Goal: Task Accomplishment & Management: Use online tool/utility

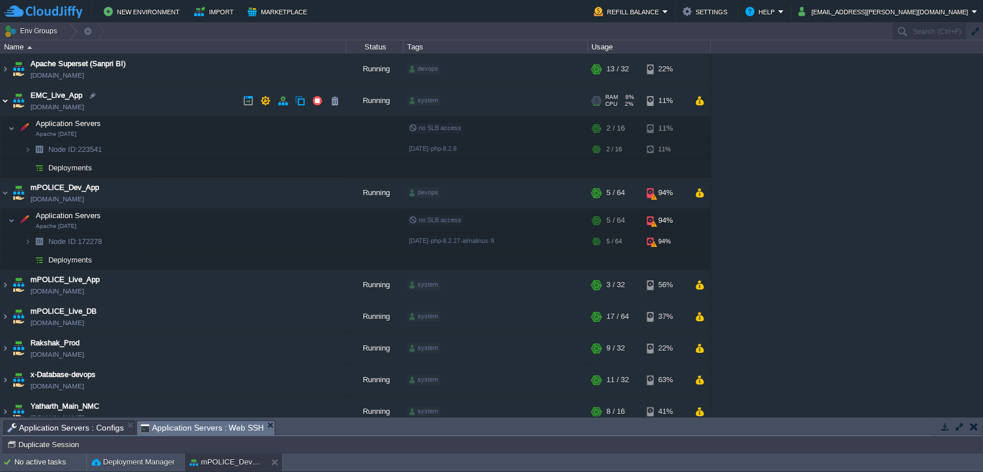
click at [7, 100] on img at bounding box center [5, 100] width 9 height 31
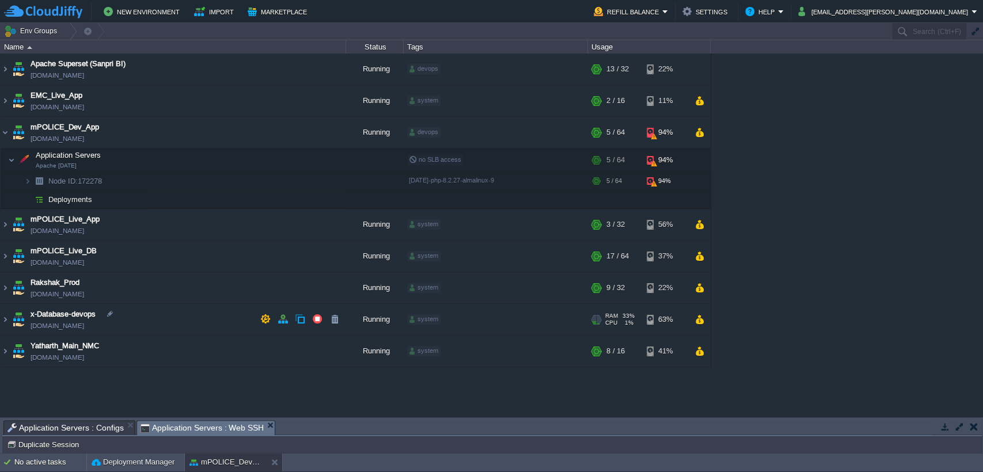
click at [7, 317] on img at bounding box center [5, 319] width 9 height 31
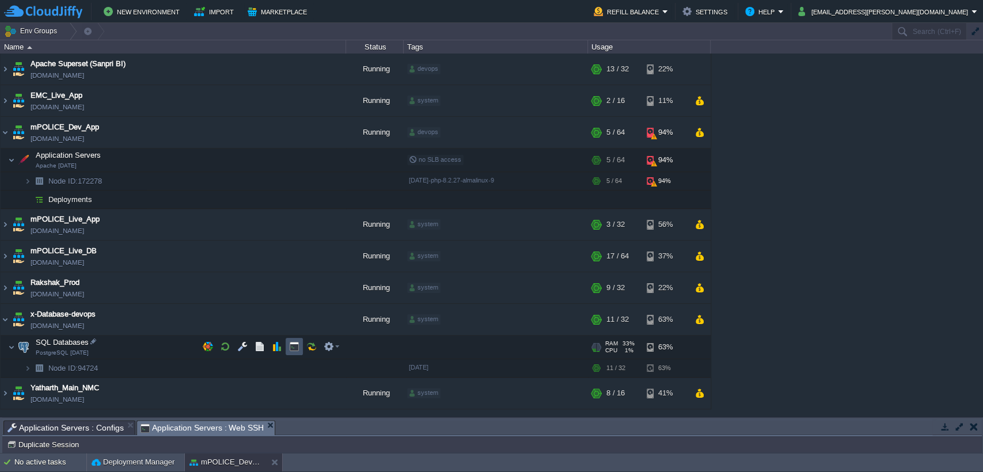
click at [294, 348] on button "button" at bounding box center [294, 346] width 10 height 10
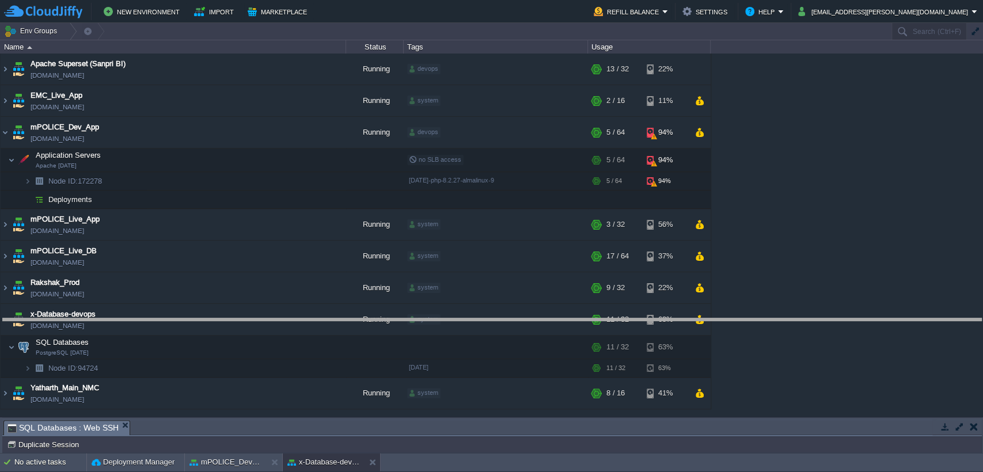
drag, startPoint x: 229, startPoint y: 434, endPoint x: 345, endPoint y: 111, distance: 343.3
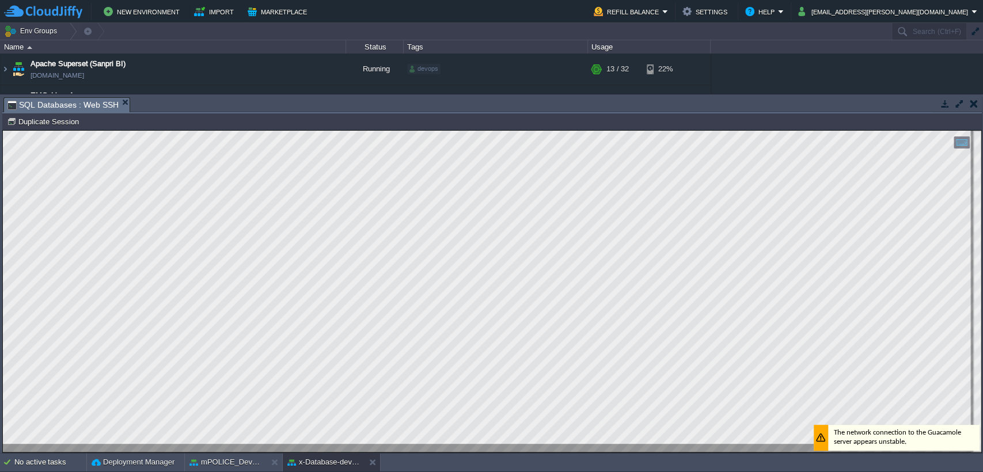
click at [3, 131] on html "Copy: Ctrl + Shift + C Paste: Ctrl + V Settings: Ctrl + Shift + Alt 0" at bounding box center [492, 131] width 978 height 0
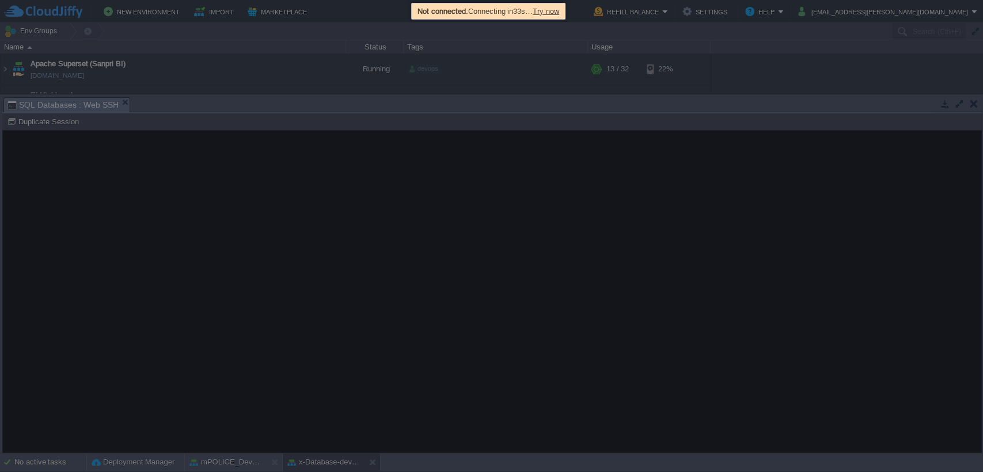
click at [559, 7] on span "Try now" at bounding box center [546, 11] width 26 height 9
click at [556, 8] on span "Try now" at bounding box center [546, 11] width 26 height 9
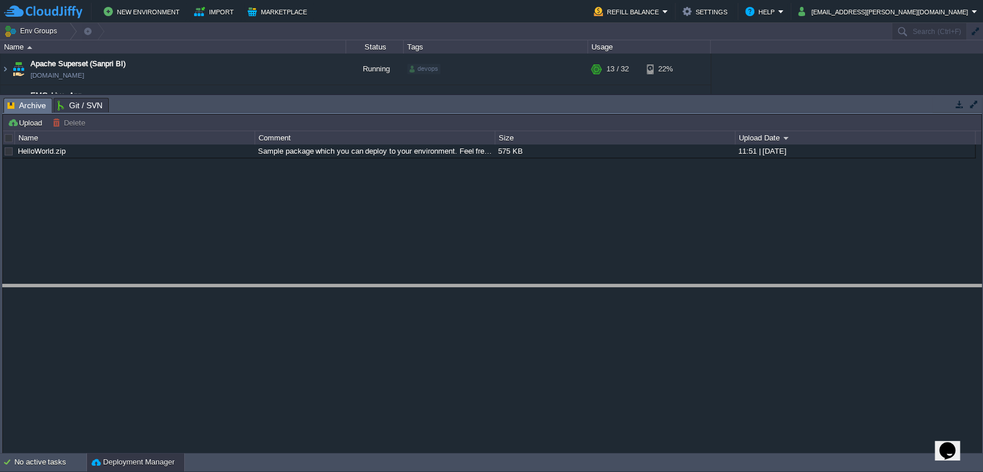
drag, startPoint x: 286, startPoint y: 112, endPoint x: 258, endPoint y: 305, distance: 195.4
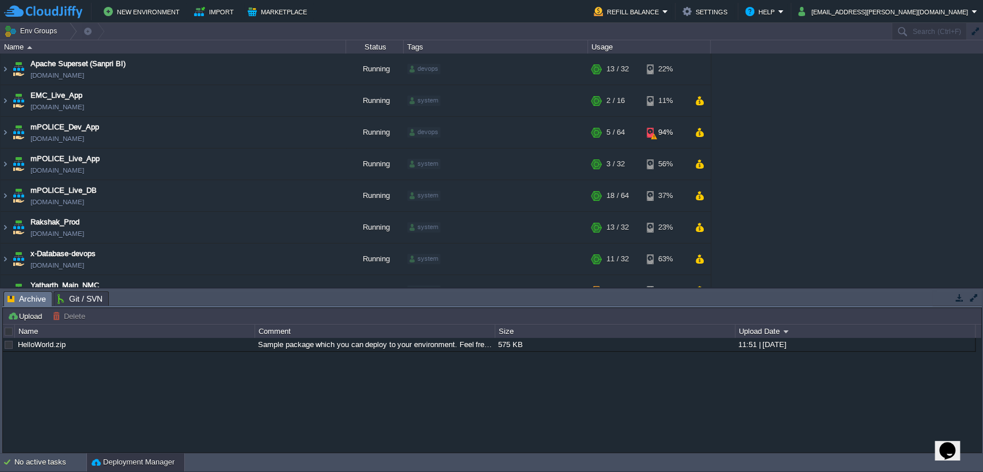
scroll to position [18, 0]
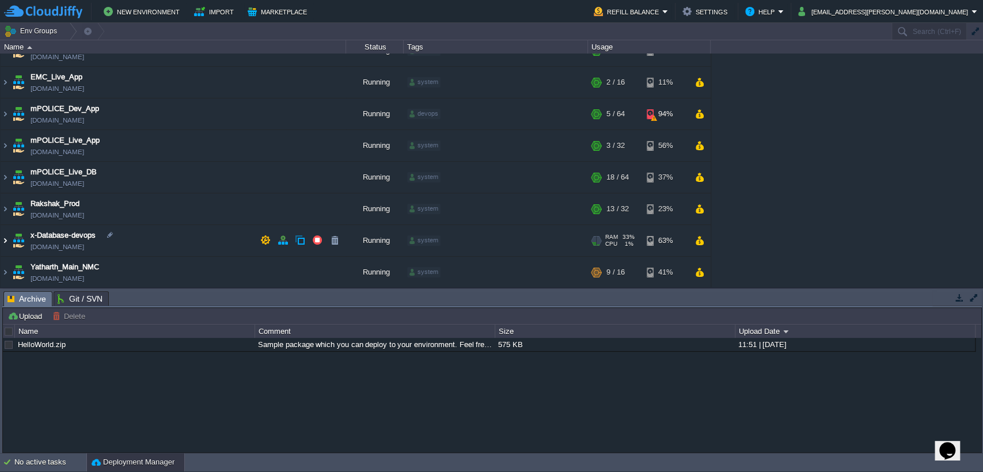
click at [4, 242] on img at bounding box center [5, 240] width 9 height 31
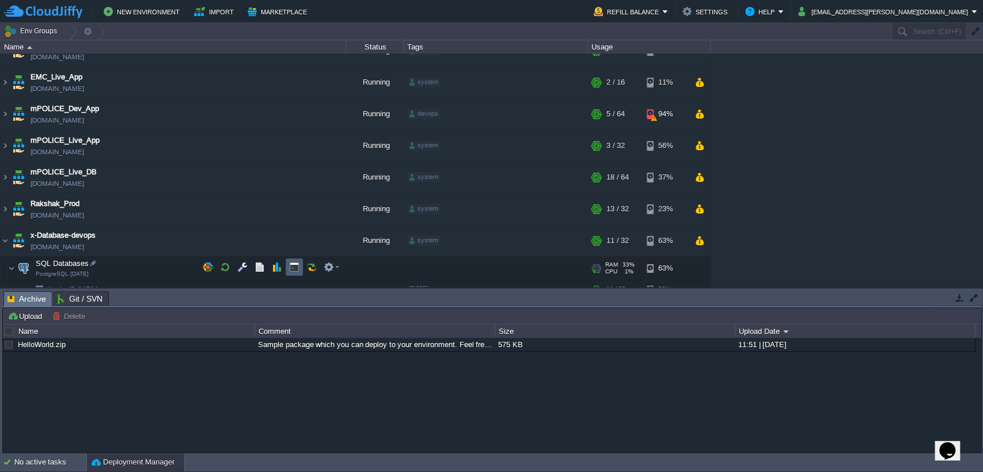
click at [295, 266] on button "button" at bounding box center [294, 267] width 10 height 10
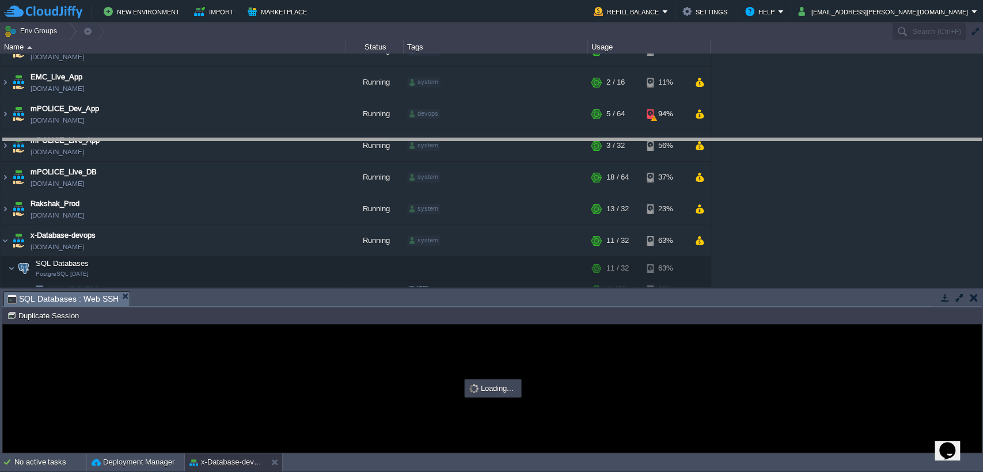
drag, startPoint x: 378, startPoint y: 306, endPoint x: 450, endPoint y: 62, distance: 254.5
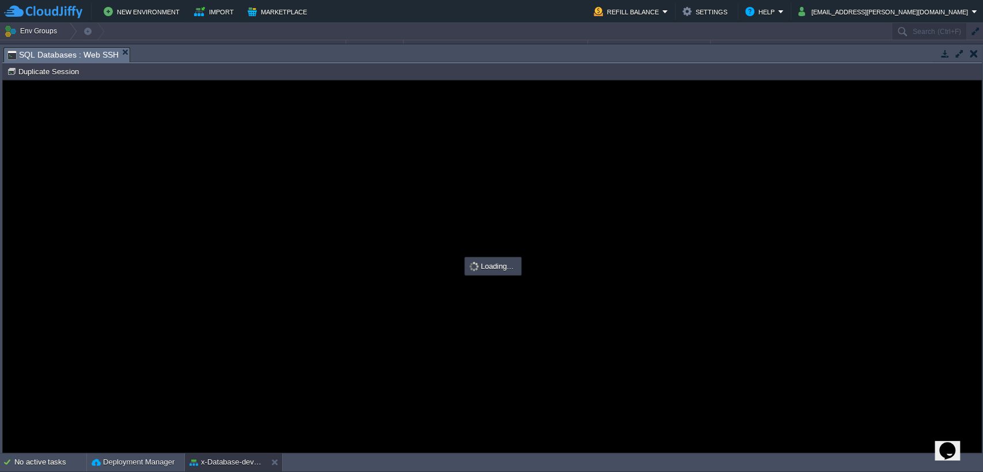
scroll to position [0, 0]
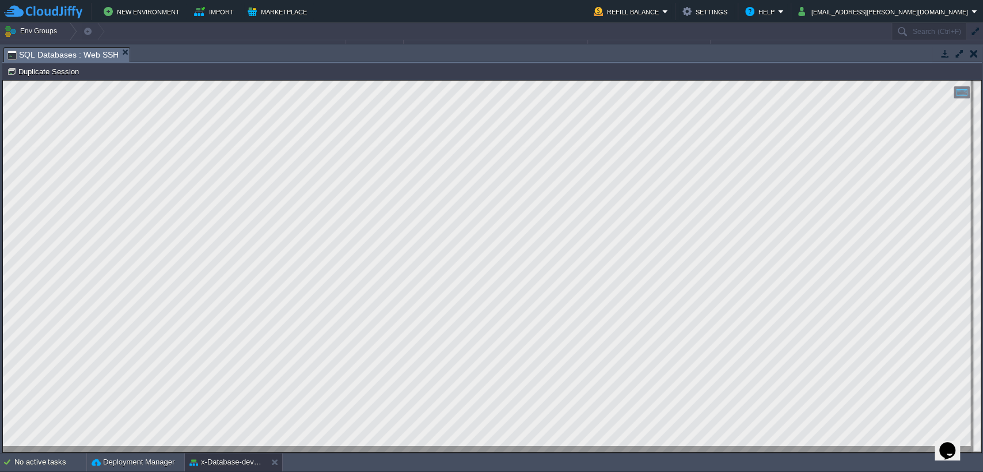
type input "#000000"
click at [3, 81] on html "Copy: Ctrl + Shift + C Paste: Ctrl + V Settings: Ctrl + Shift + Alt 0" at bounding box center [492, 81] width 978 height 0
